Goal: Information Seeking & Learning: Learn about a topic

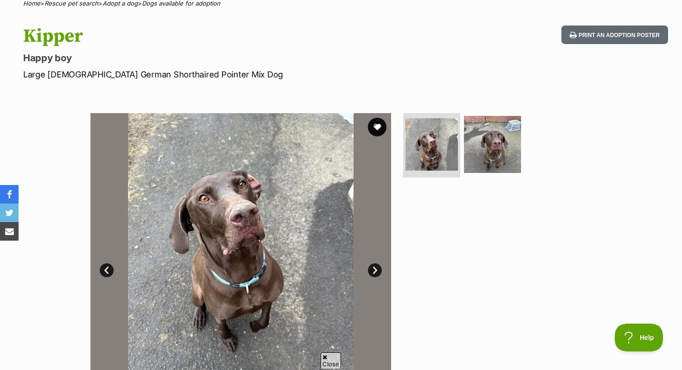
scroll to position [28, 0]
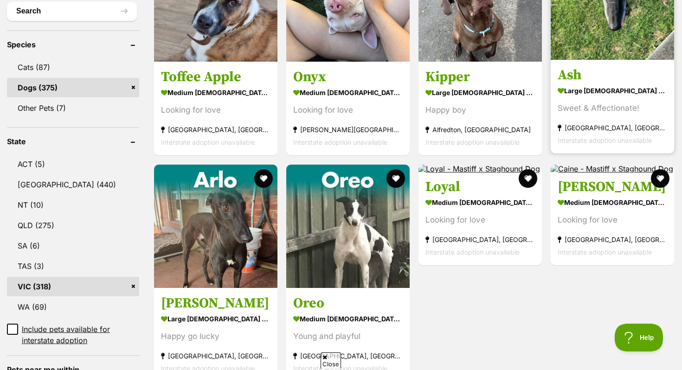
click at [564, 87] on strong "large [DEMOGRAPHIC_DATA] Dog" at bounding box center [613, 90] width 110 height 13
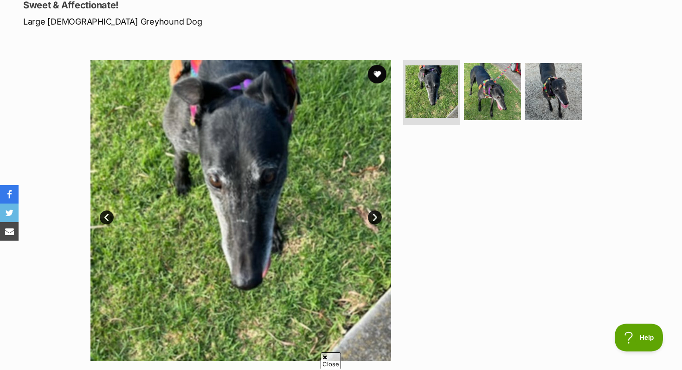
scroll to position [130, 0]
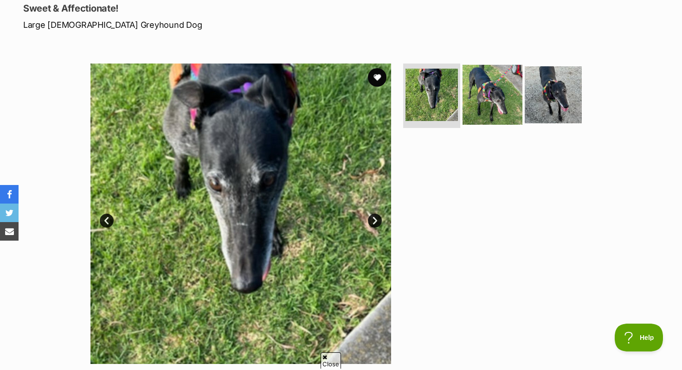
click at [492, 111] on img at bounding box center [493, 95] width 60 height 60
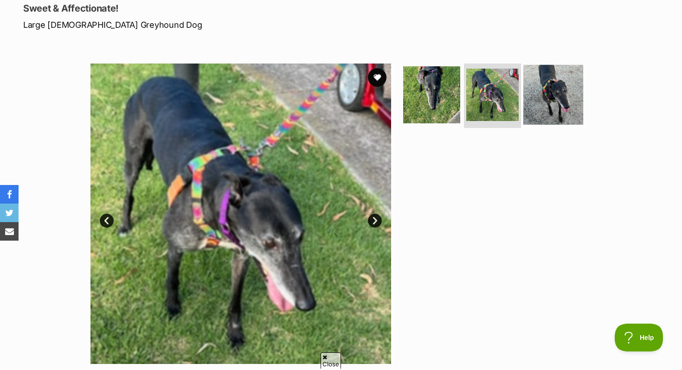
click at [570, 110] on img at bounding box center [554, 95] width 60 height 60
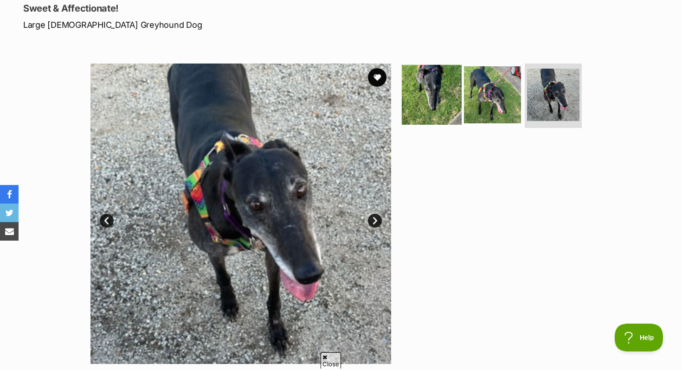
click at [443, 108] on img at bounding box center [432, 95] width 60 height 60
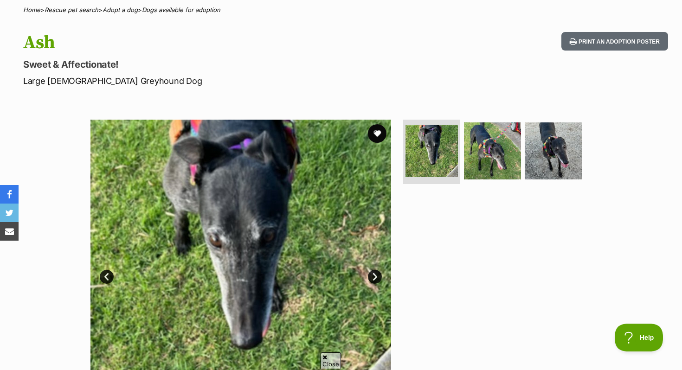
scroll to position [72, 0]
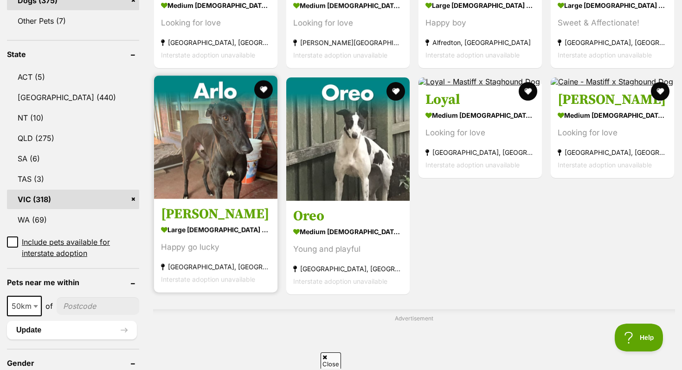
scroll to position [448, 0]
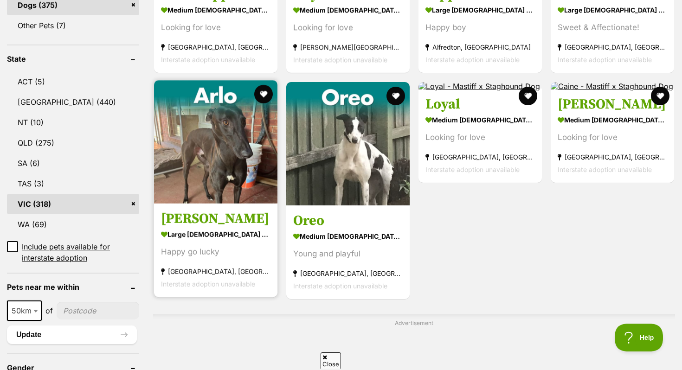
click at [266, 116] on img at bounding box center [215, 141] width 123 height 123
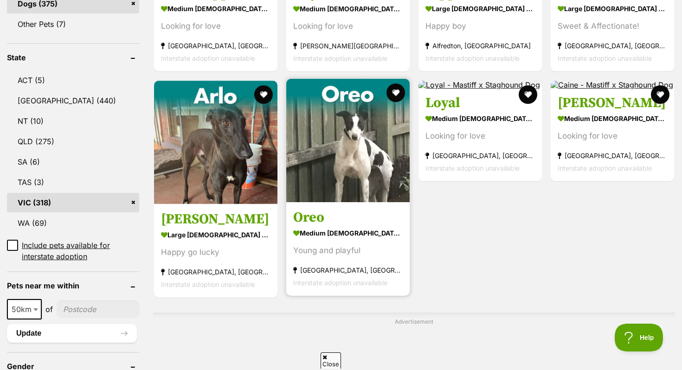
click at [323, 151] on img at bounding box center [347, 140] width 123 height 123
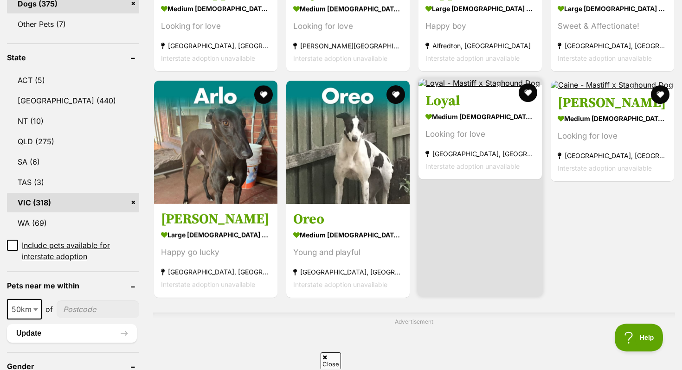
click at [472, 182] on article "Loyal medium male Dog Looking for love Burwood East, VIC Interstate adoption un…" at bounding box center [480, 187] width 125 height 219
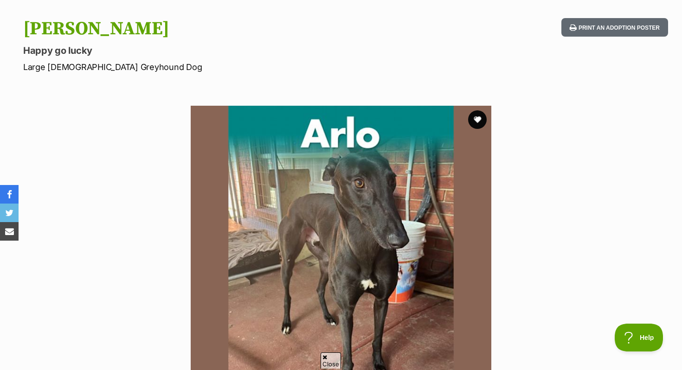
scroll to position [84, 0]
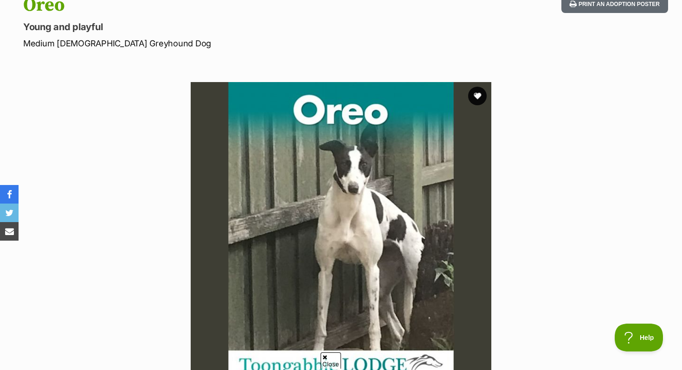
scroll to position [104, 0]
